Goal: Obtain resource: Download file/media

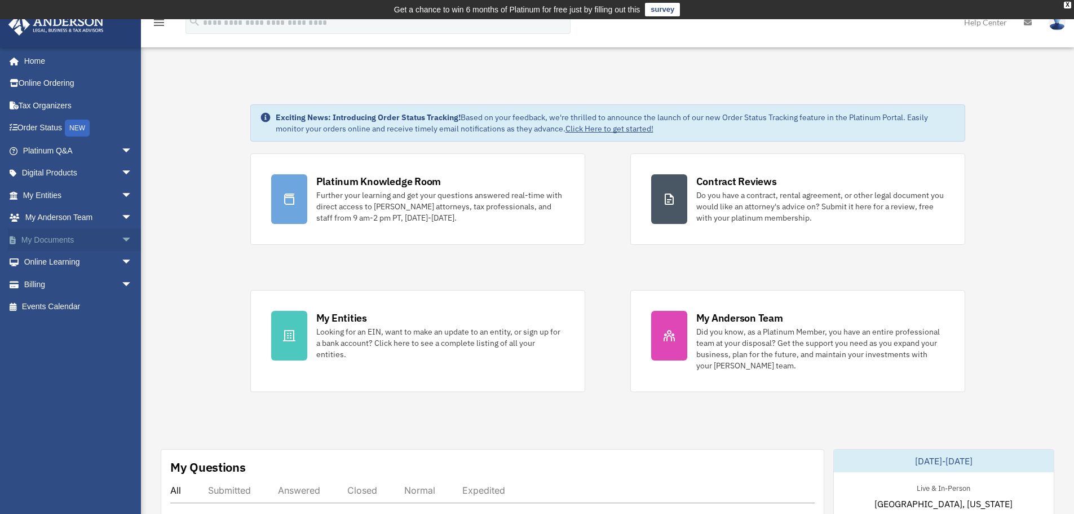
click at [54, 239] on link "My Documents arrow_drop_down" at bounding box center [79, 239] width 142 height 23
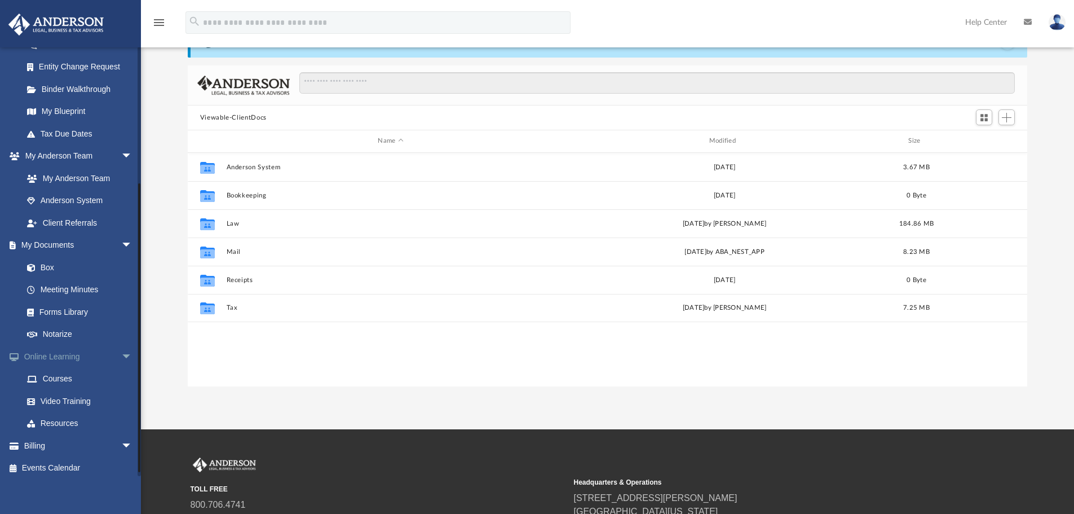
scroll to position [194, 0]
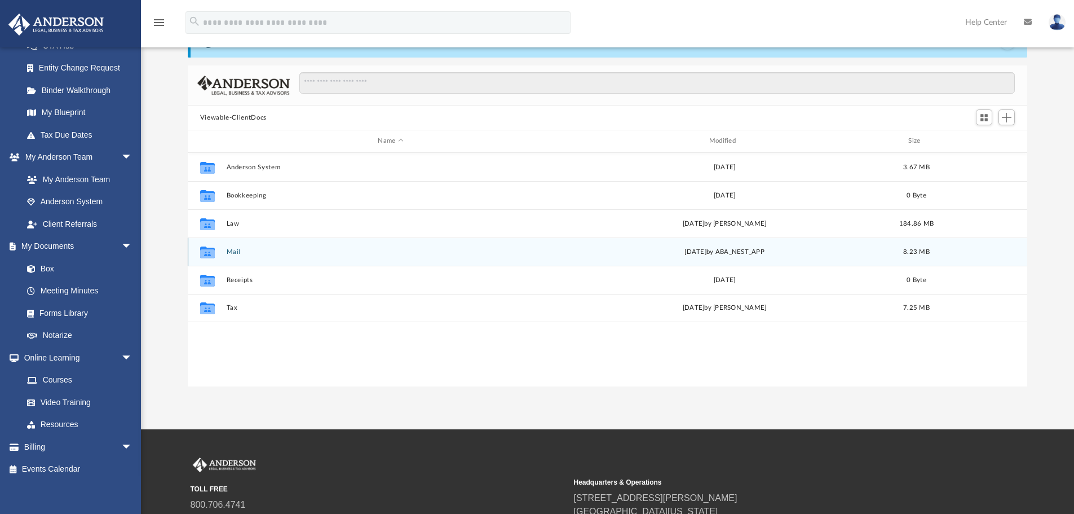
click at [243, 255] on button "Mail" at bounding box center [390, 251] width 329 height 7
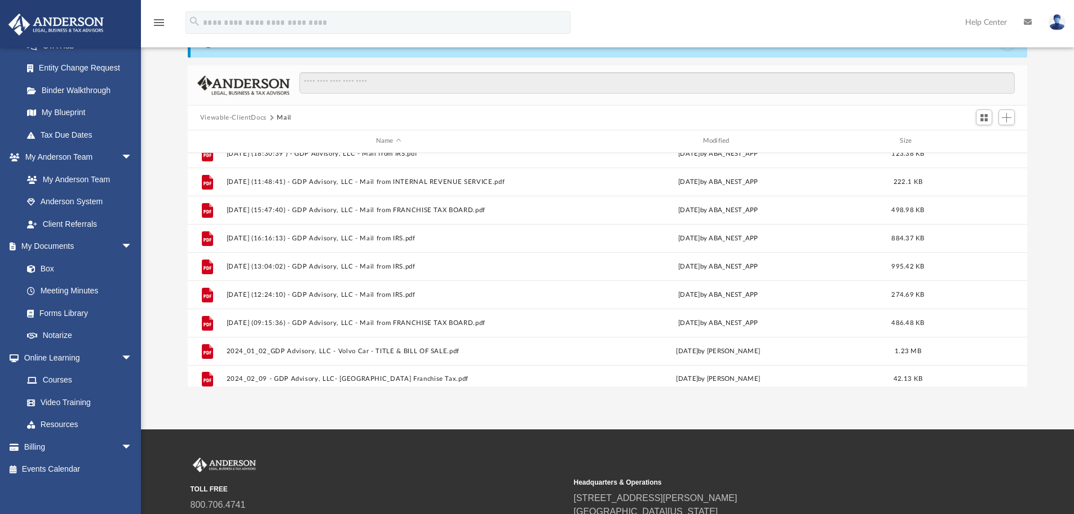
scroll to position [0, 0]
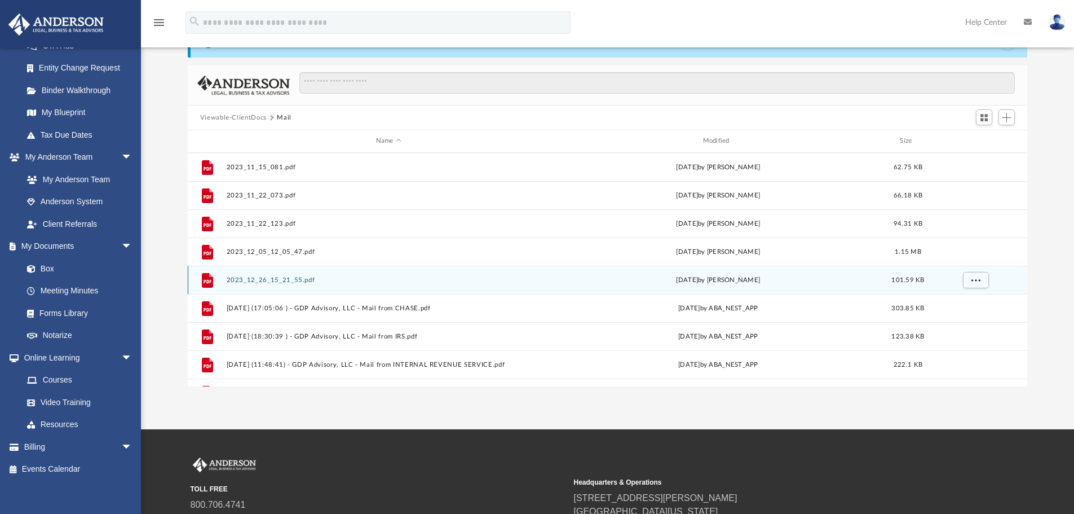
click at [271, 283] on button "2023_12_26_15_21_55.pdf" at bounding box center [388, 279] width 325 height 7
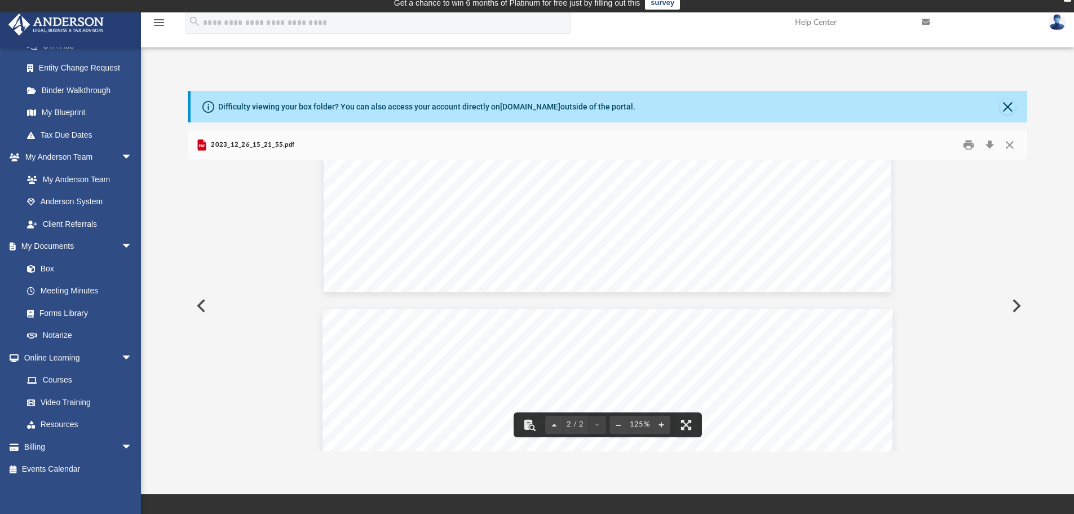
scroll to position [619, 0]
click at [1005, 107] on button "Close" at bounding box center [1008, 107] width 16 height 16
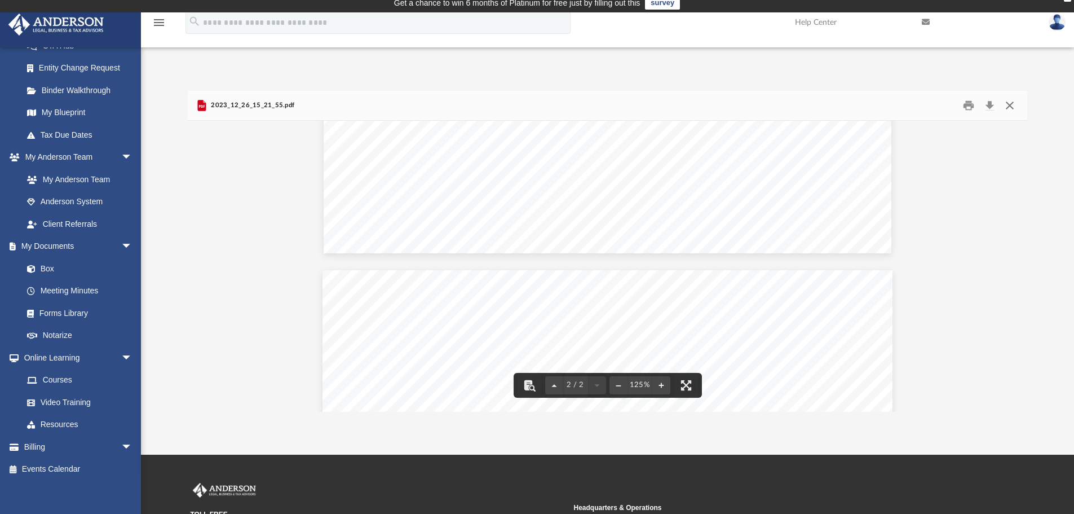
click at [1008, 109] on button "Close" at bounding box center [1010, 105] width 20 height 17
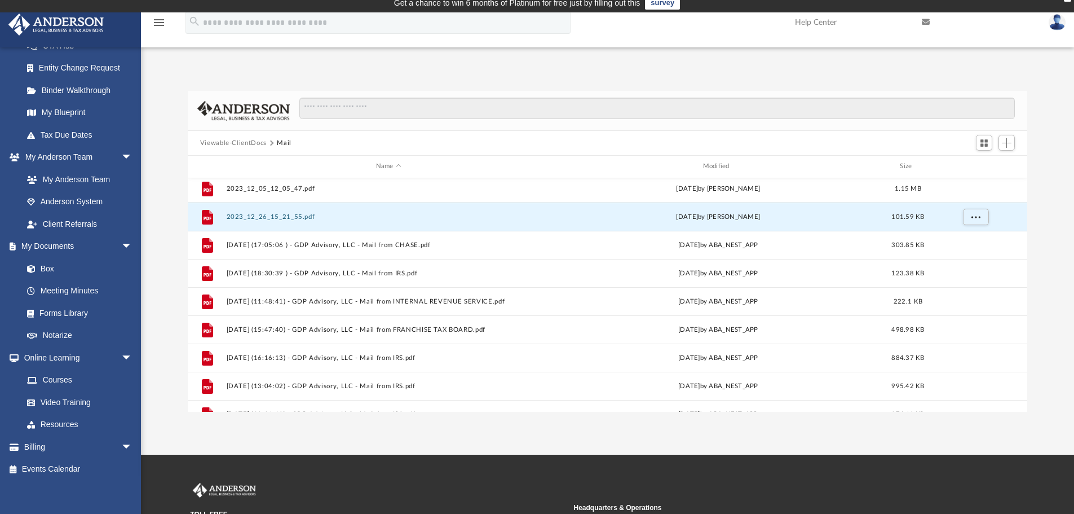
scroll to position [89, 0]
